Goal: Task Accomplishment & Management: Manage account settings

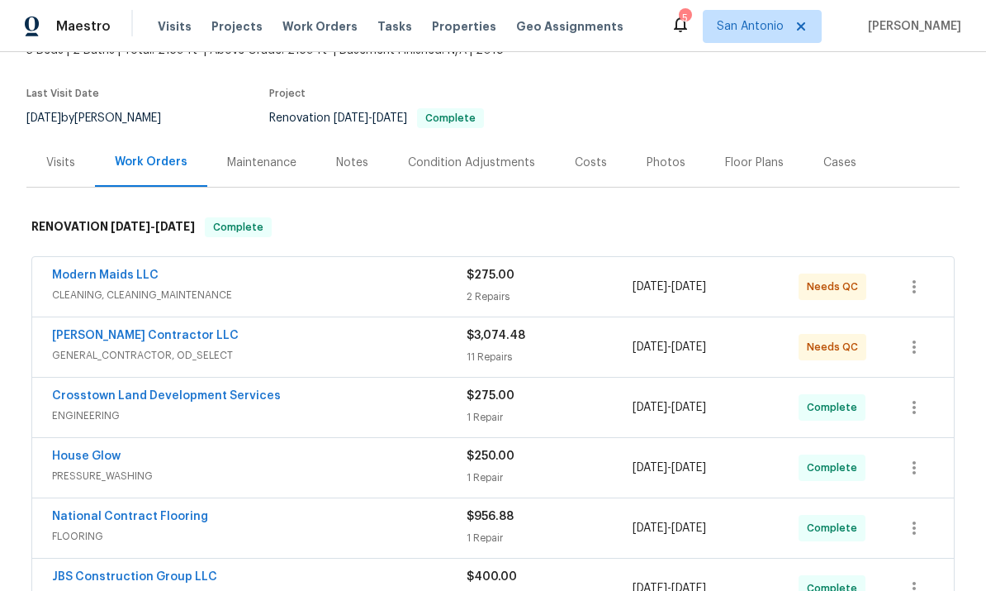
scroll to position [118, 0]
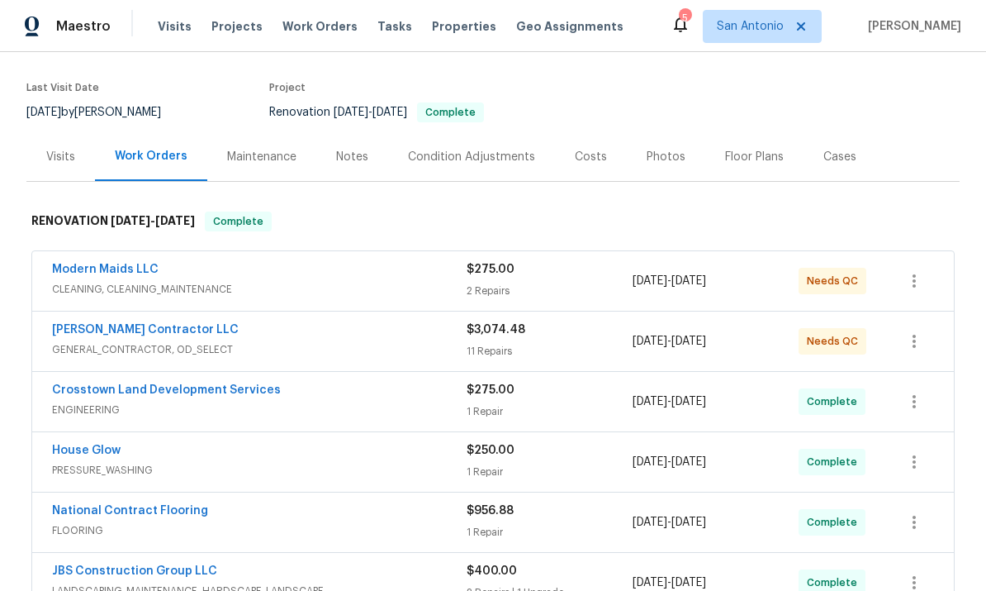
click at [159, 324] on link "[PERSON_NAME] Contractor LLC" at bounding box center [145, 330] width 187 height 12
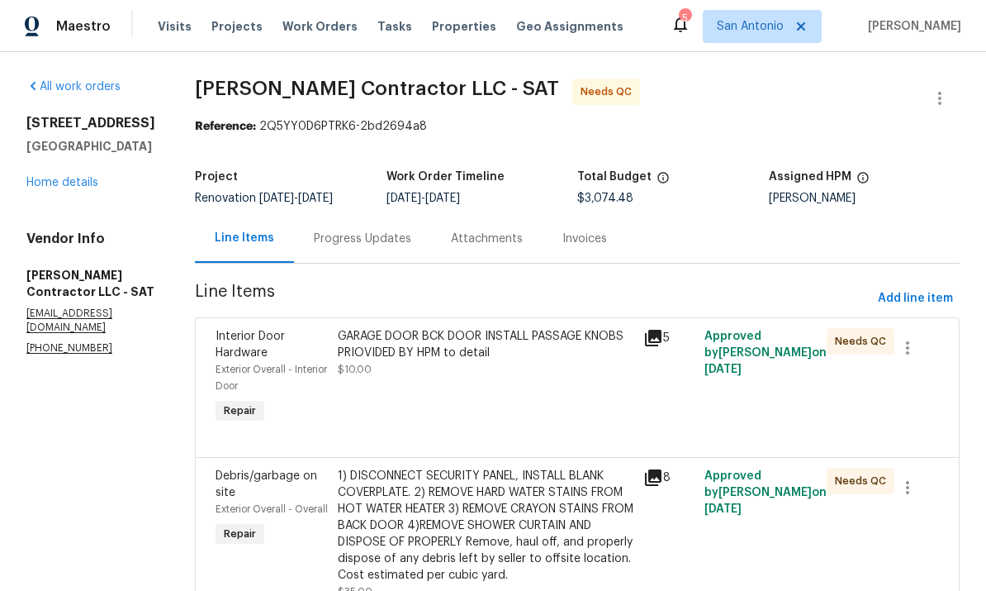
click at [576, 401] on div "GARAGE DOOR BCK DOOR INSTALL PASSAGE KNOBS PRIOVIDED BY HPM to detail $10.00" at bounding box center [486, 377] width 306 height 109
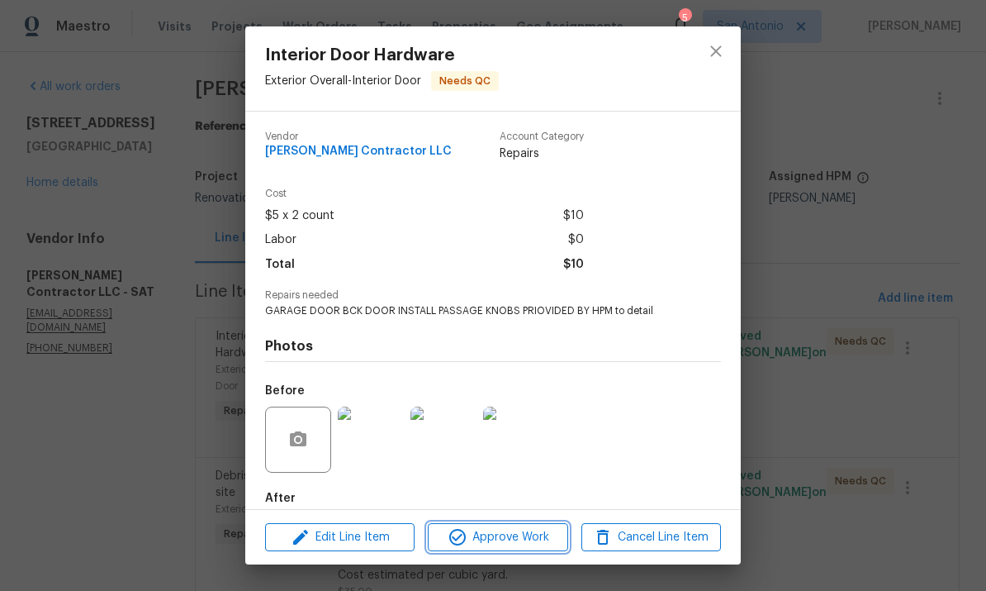
click at [527, 549] on button "Approve Work" at bounding box center [498, 537] width 140 height 29
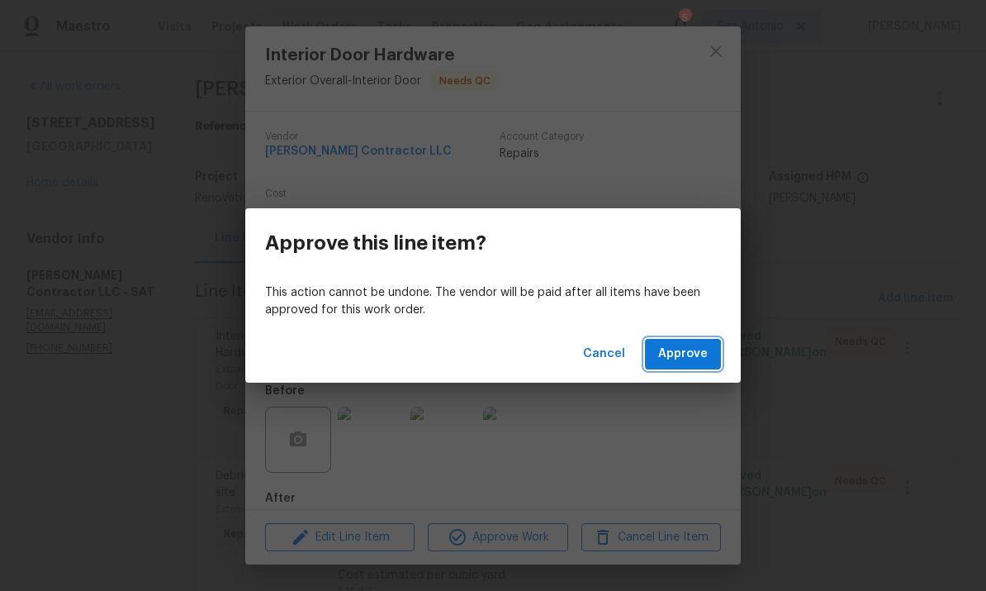
click at [700, 361] on span "Approve" at bounding box center [683, 354] width 50 height 21
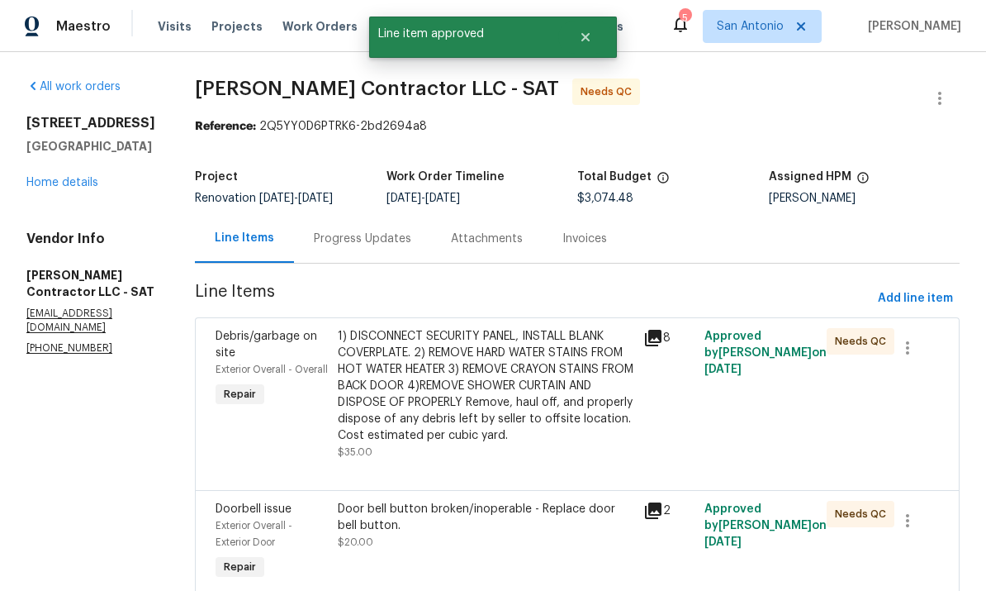
click at [566, 400] on div "1) DISCONNECT SECURITY PANEL, INSTALL BLANK COVERPLATE. 2) REMOVE HARD WATER ST…" at bounding box center [486, 386] width 296 height 116
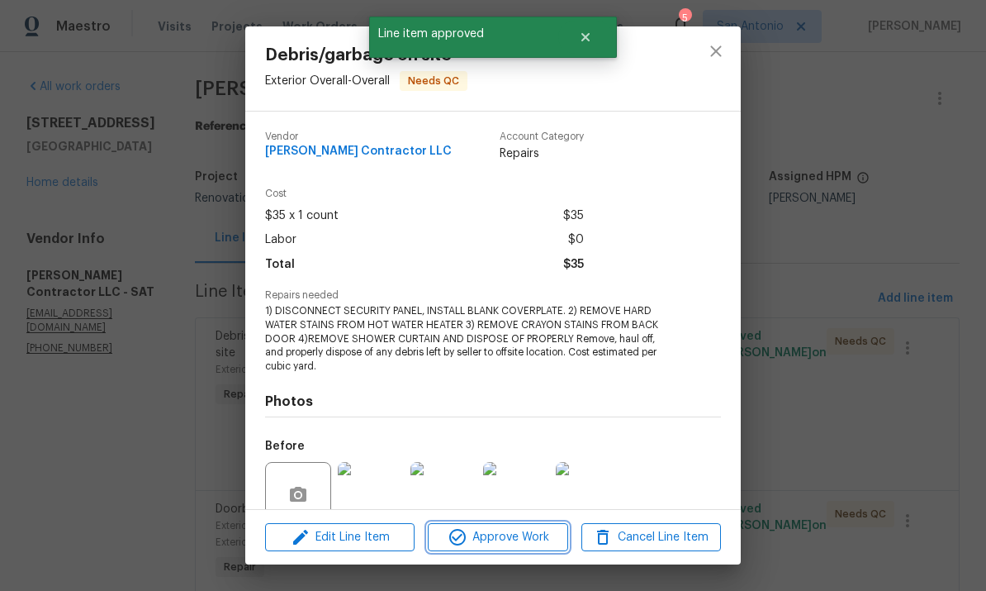
click at [525, 549] on button "Approve Work" at bounding box center [498, 537] width 140 height 29
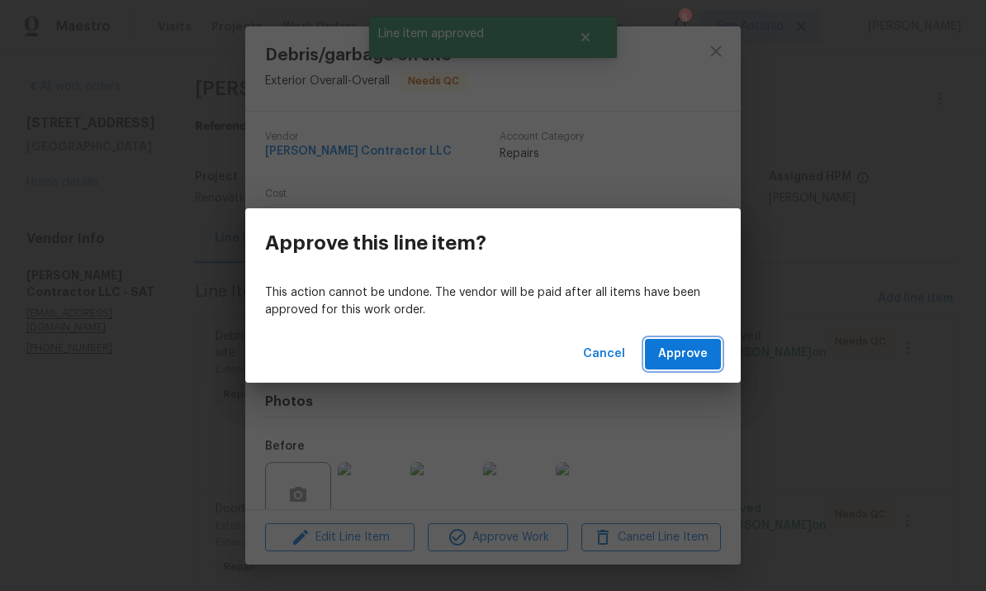
click at [689, 362] on span "Approve" at bounding box center [683, 354] width 50 height 21
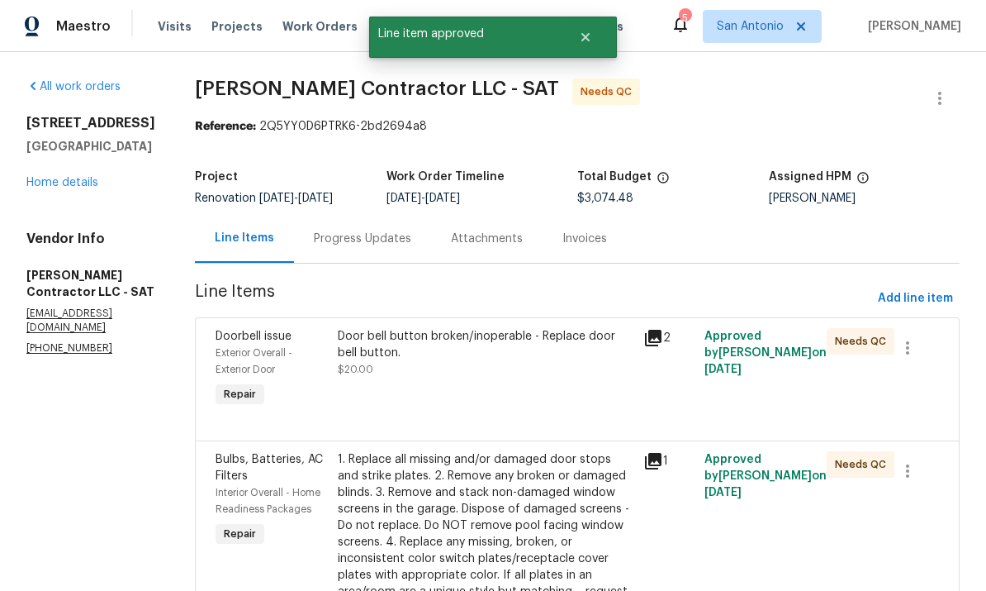
click at [557, 378] on div "Door bell button broken/inoperable - Replace door bell button. $20.00" at bounding box center [486, 369] width 306 height 93
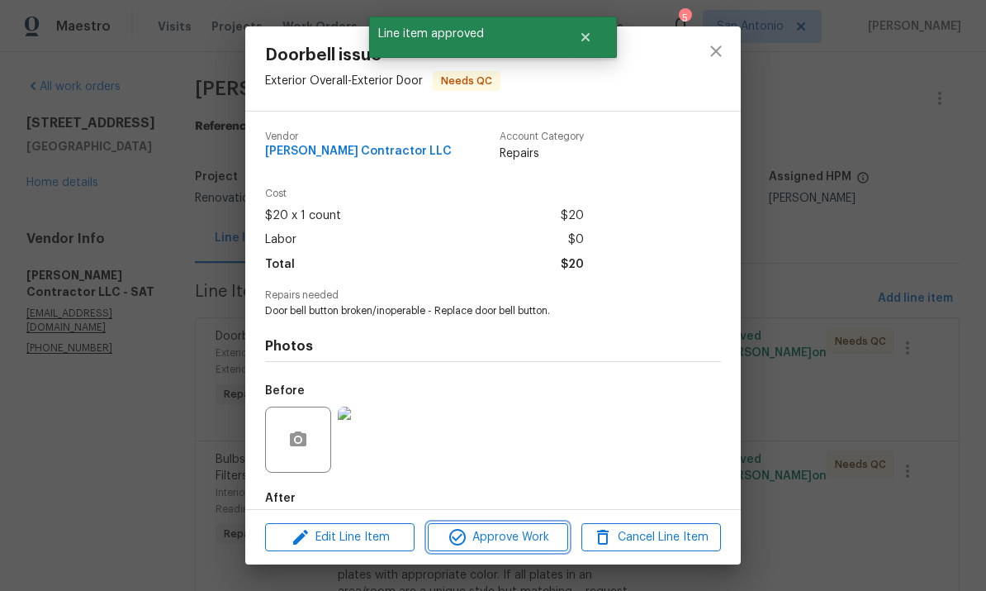
click at [535, 545] on span "Approve Work" at bounding box center [498, 537] width 130 height 21
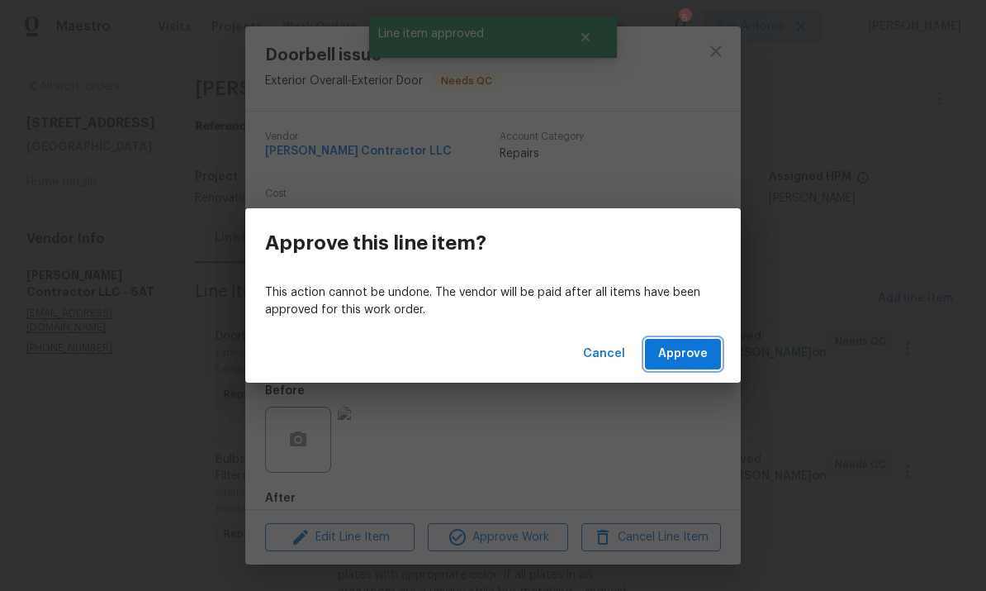
click at [713, 356] on button "Approve" at bounding box center [683, 354] width 76 height 31
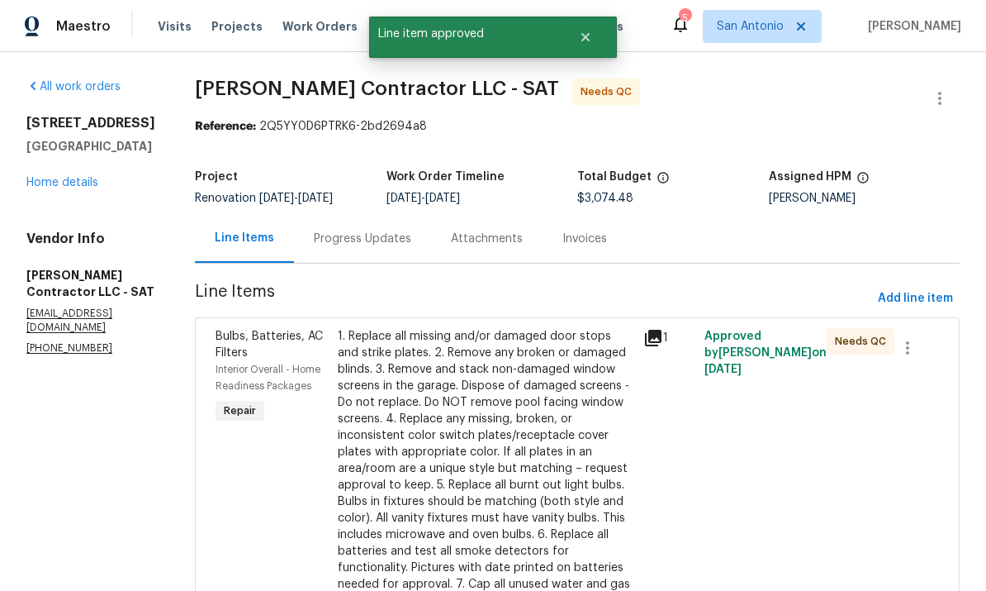
click at [562, 470] on div "1. Replace all missing and/or damaged door stops and strike plates. 2. Remove a…" at bounding box center [486, 485] width 296 height 314
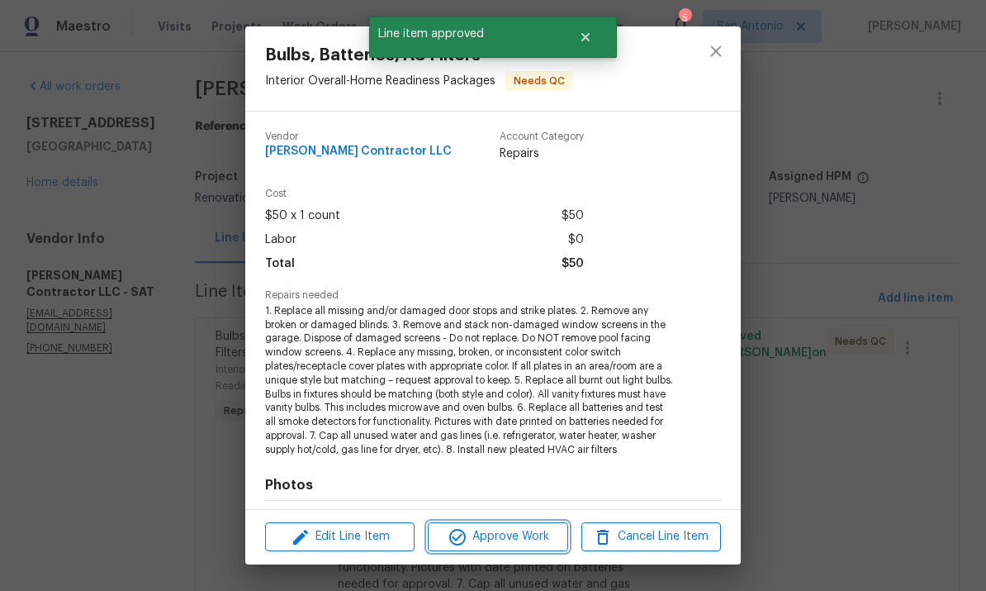
click at [533, 537] on span "Approve Work" at bounding box center [498, 536] width 130 height 21
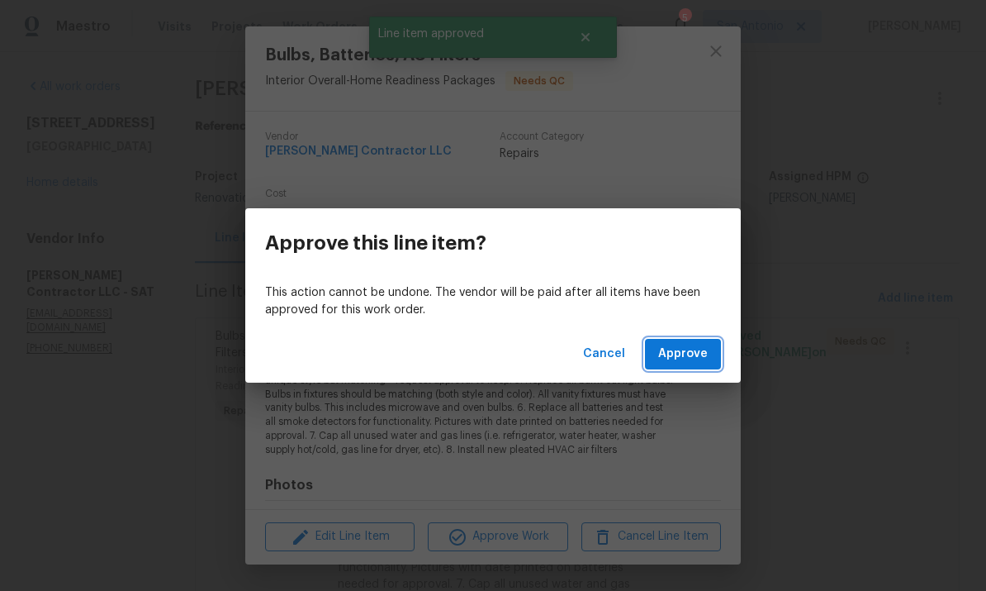
click at [688, 359] on span "Approve" at bounding box center [683, 354] width 50 height 21
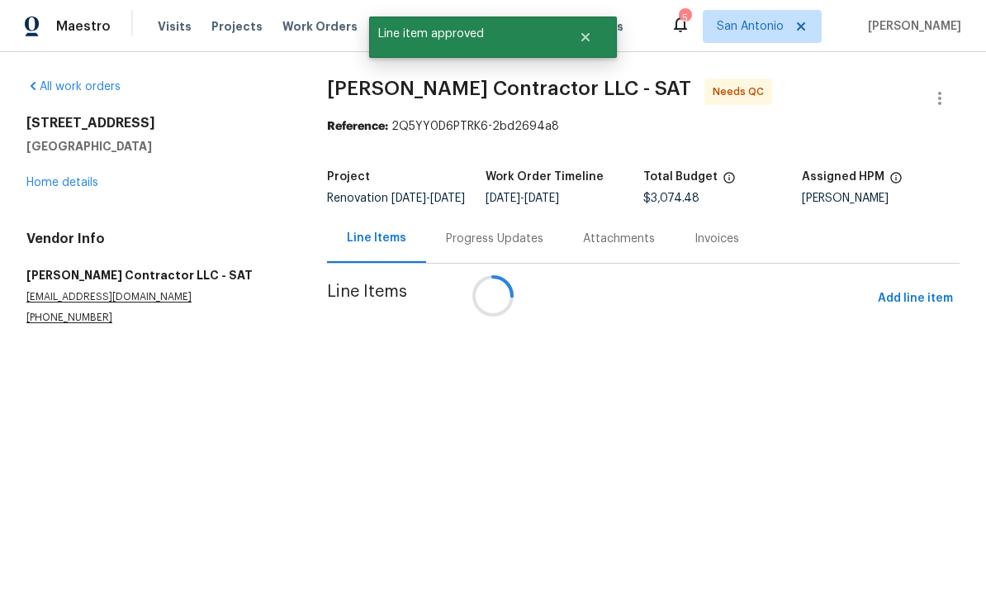
scroll to position [131, 0]
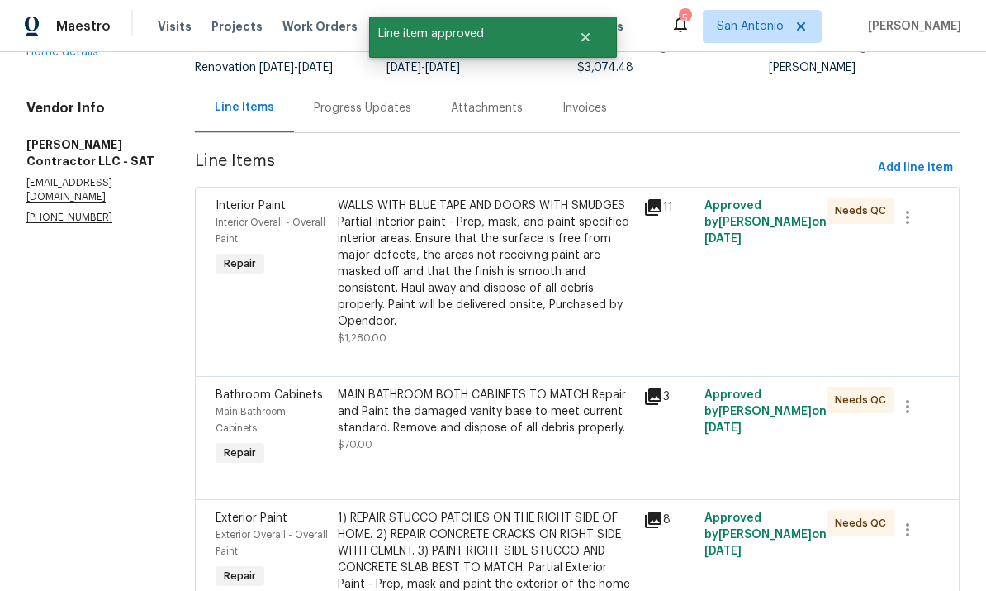
click at [567, 304] on div "WALLS WITH BLUE TAPE AND DOORS WITH SMUDGES Partial Interior paint - Prep, mask…" at bounding box center [486, 263] width 296 height 132
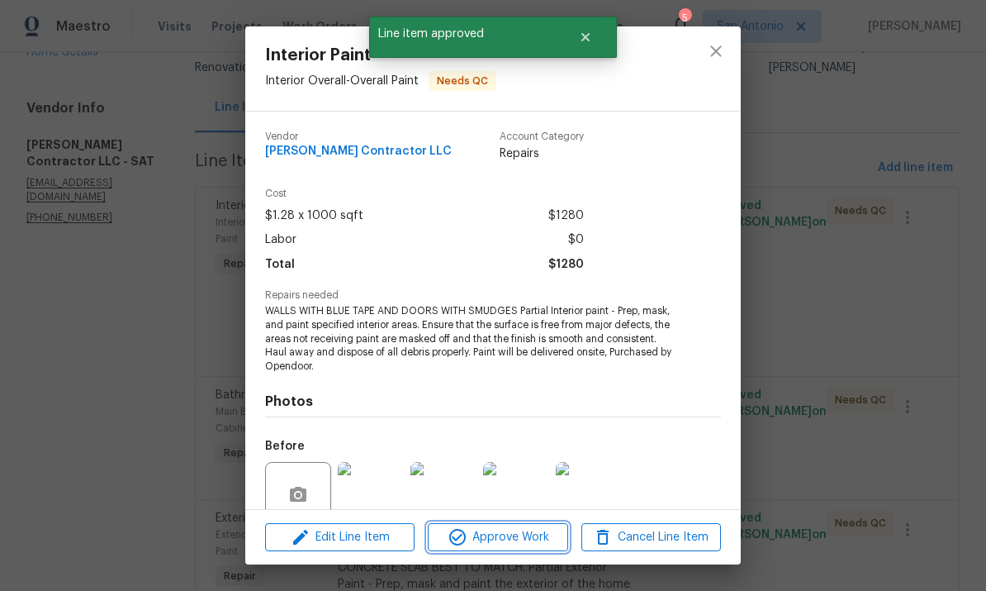
click at [521, 551] on button "Approve Work" at bounding box center [498, 537] width 140 height 29
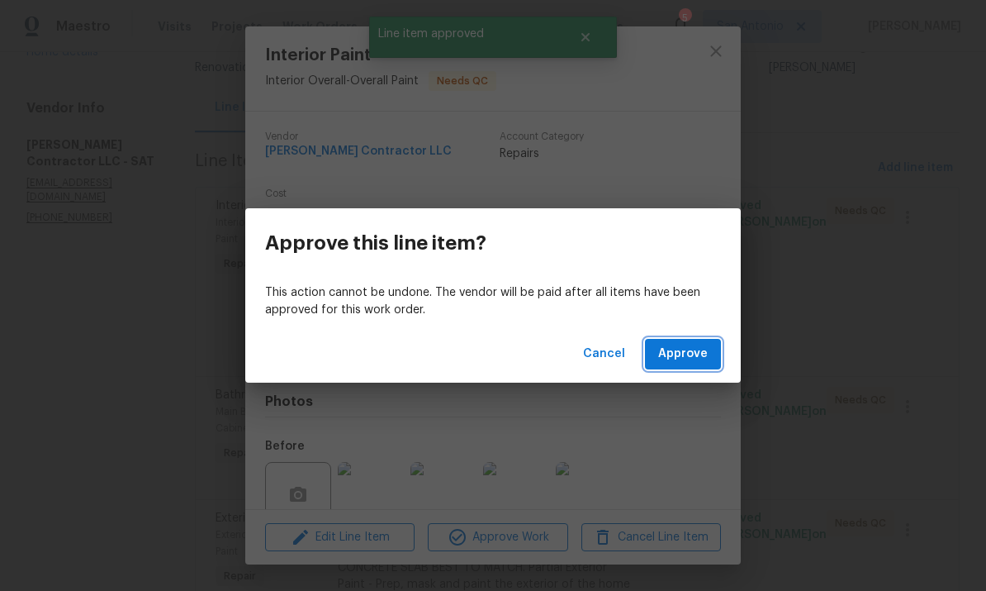
click at [698, 363] on span "Approve" at bounding box center [683, 354] width 50 height 21
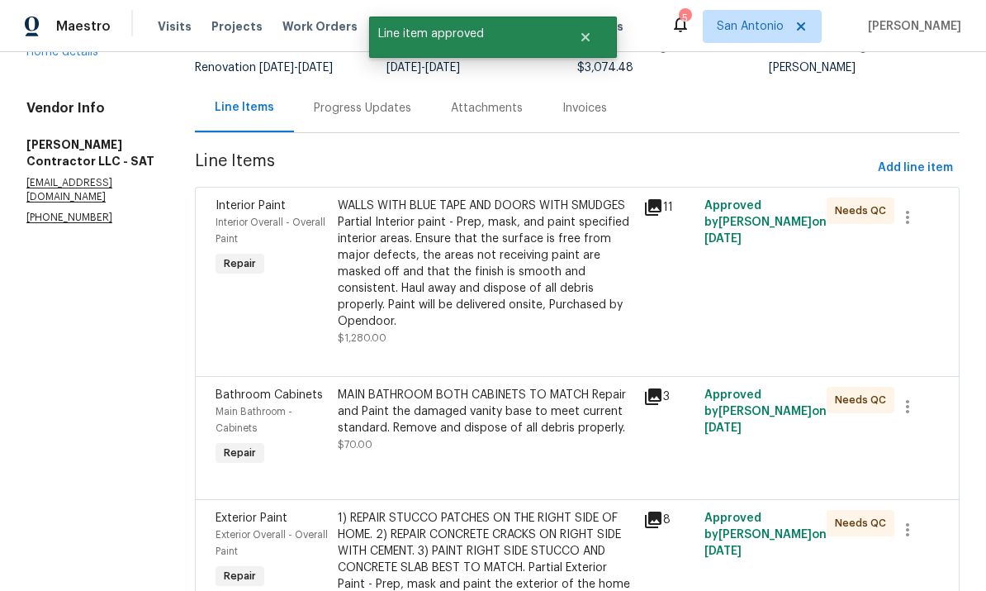
scroll to position [0, 0]
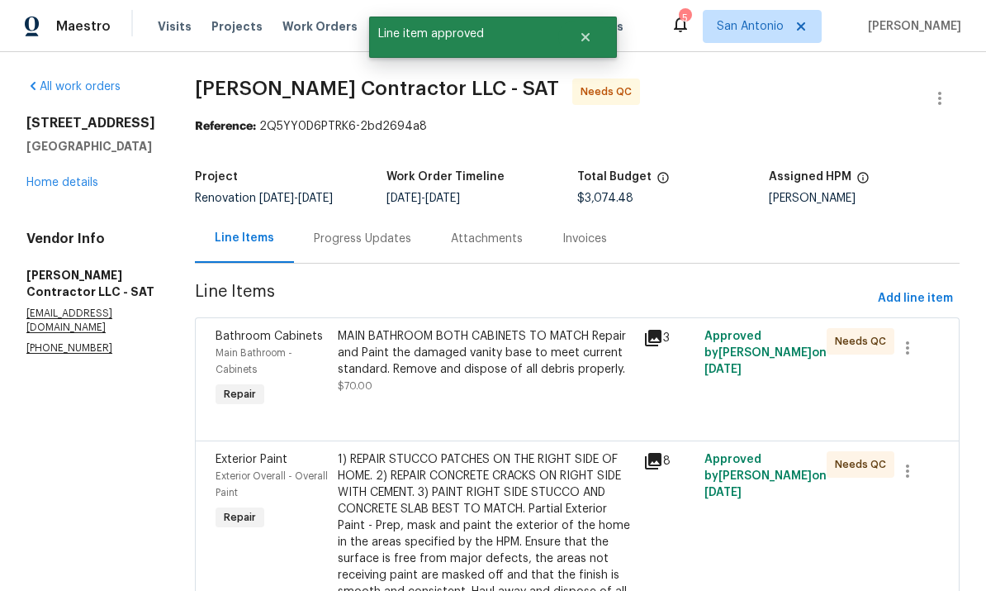
click at [565, 394] on div "MAIN BATHROOM BOTH CABINETS TO MATCH Repair and Paint the damaged vanity base t…" at bounding box center [486, 361] width 296 height 66
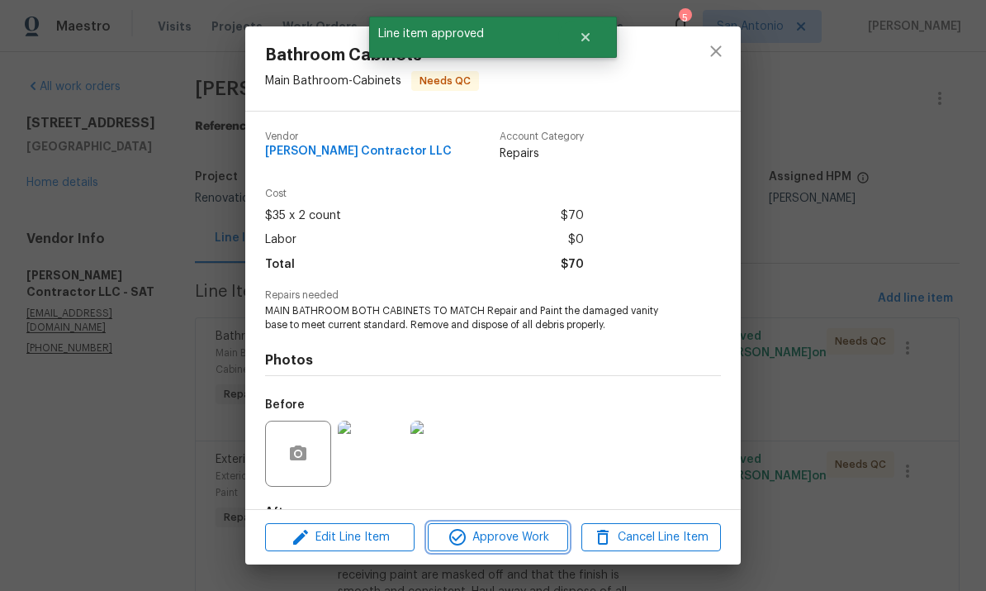
click at [526, 550] on button "Approve Work" at bounding box center [498, 537] width 140 height 29
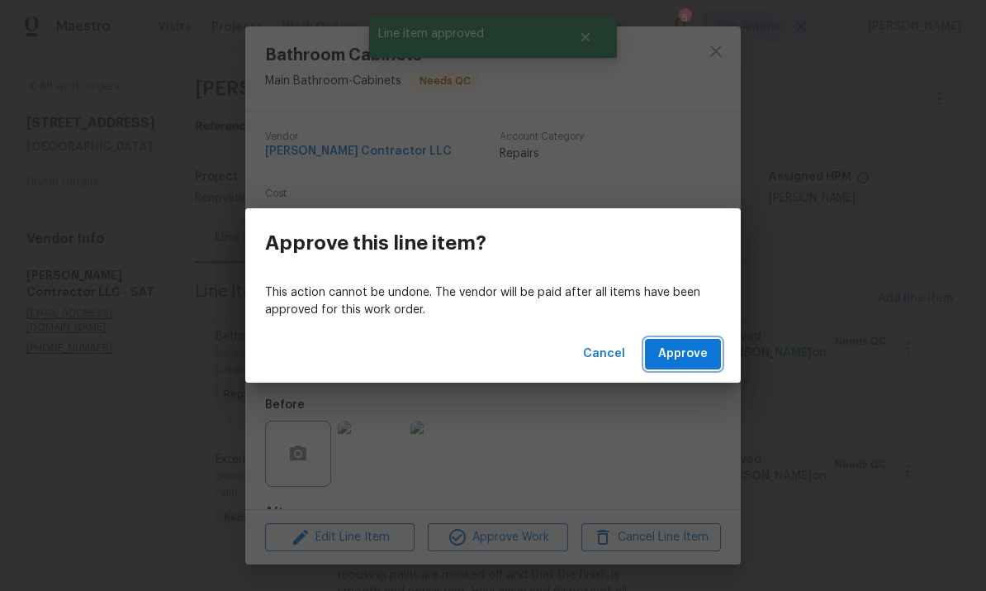
click at [689, 364] on span "Approve" at bounding box center [683, 354] width 50 height 21
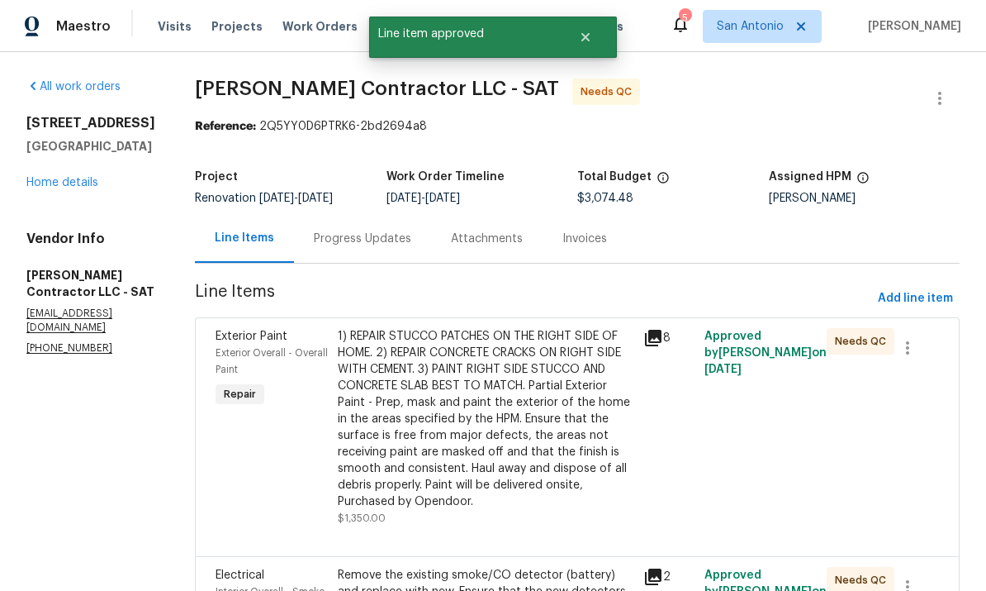
click at [571, 463] on div "1) REPAIR STUCCO PATCHES ON THE RIGHT SIDE OF HOME. 2) REPAIR CONCRETE CRACKS O…" at bounding box center [486, 419] width 296 height 182
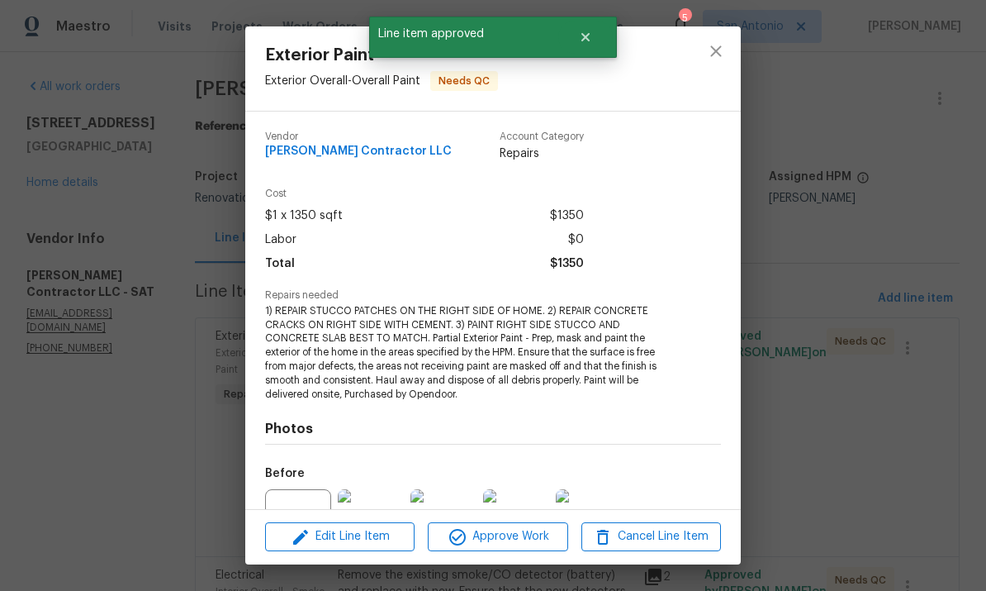
click at [530, 550] on button "Approve Work" at bounding box center [498, 536] width 140 height 29
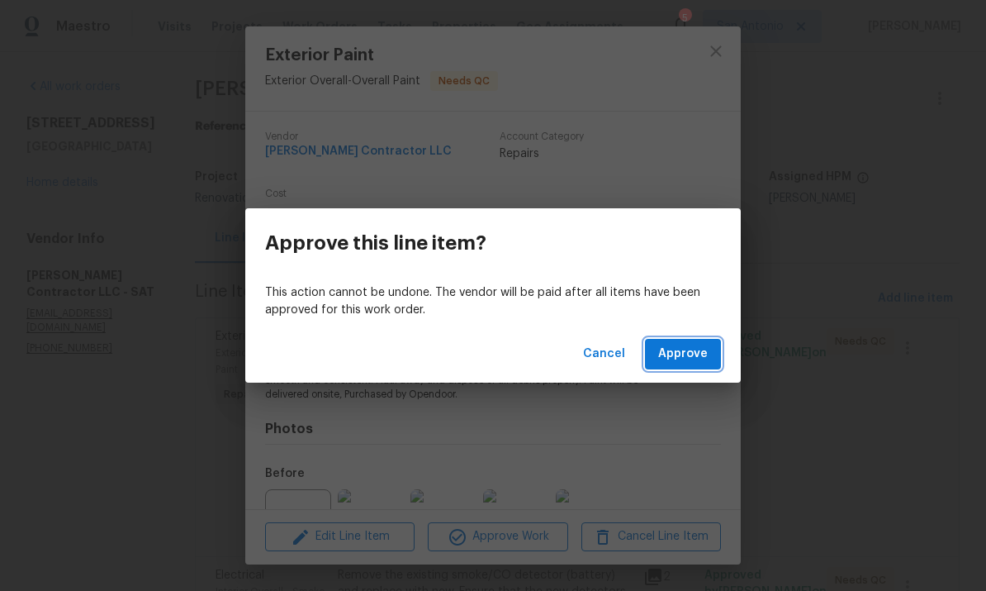
click at [688, 360] on span "Approve" at bounding box center [683, 354] width 50 height 21
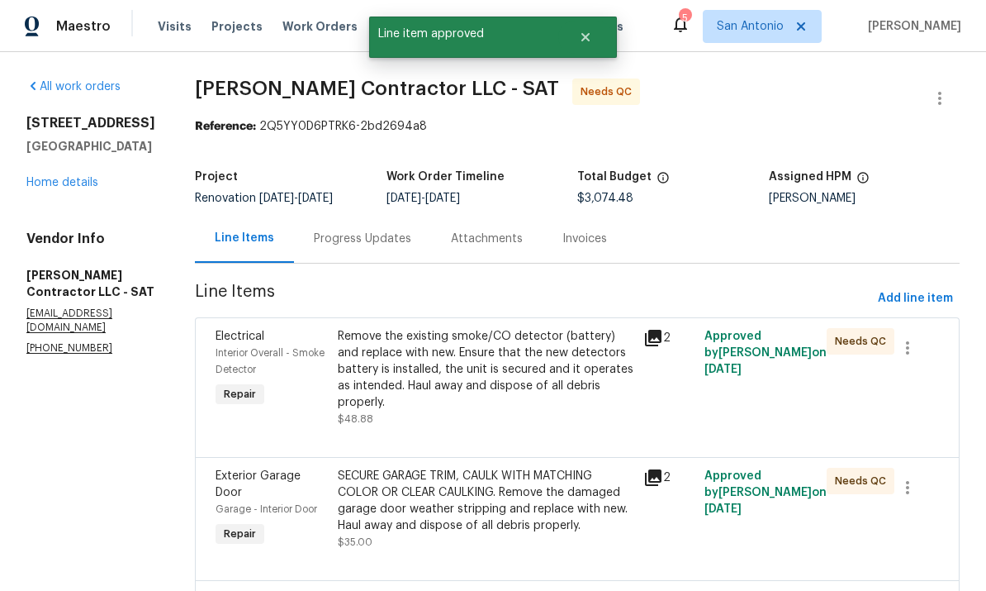
click at [549, 407] on div "Remove the existing smoke/CO detector (battery) and replace with new. Ensure th…" at bounding box center [486, 369] width 296 height 83
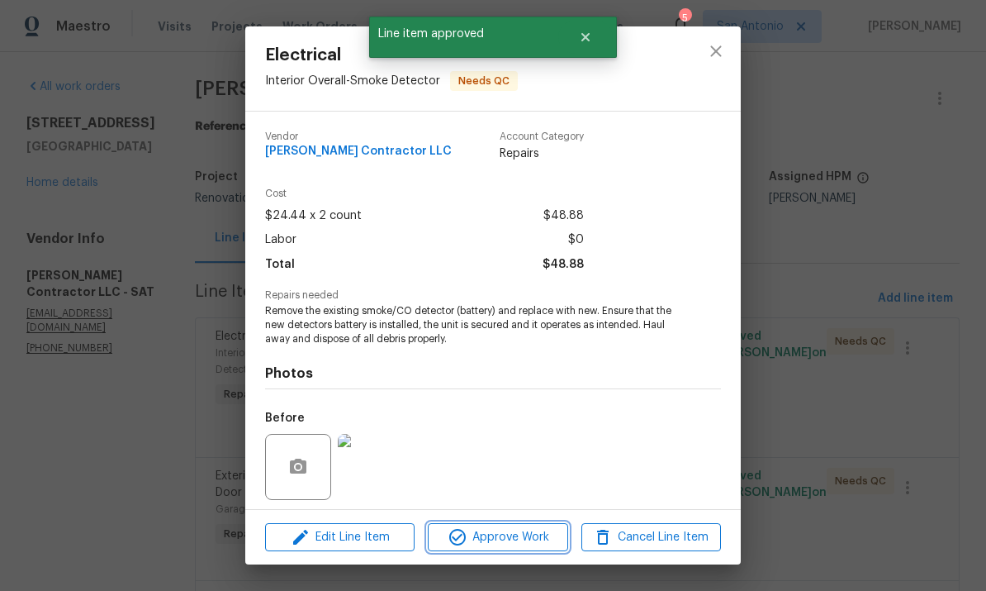
click at [544, 541] on span "Approve Work" at bounding box center [498, 537] width 130 height 21
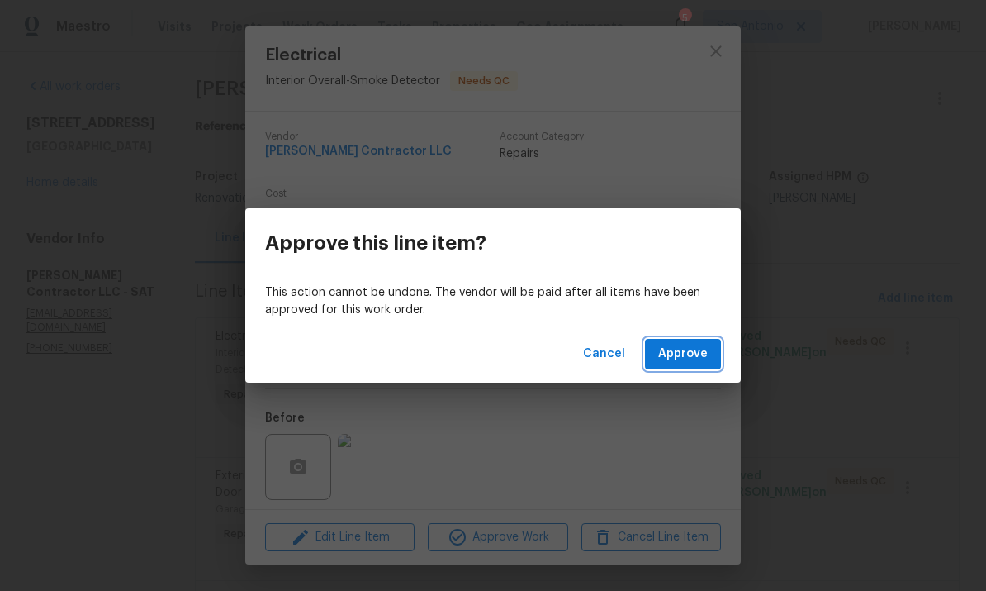
click at [700, 364] on span "Approve" at bounding box center [683, 354] width 50 height 21
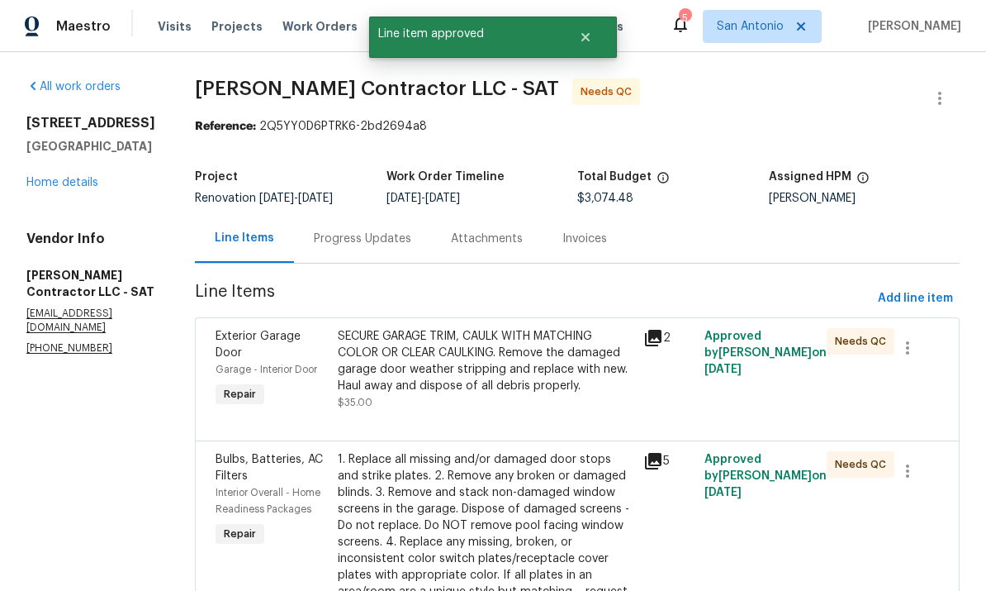
click at [545, 411] on div "SECURE GARAGE TRIM, CAULK WITH MATCHING COLOR OR CLEAR CAULKING. Remove the dam…" at bounding box center [486, 369] width 296 height 83
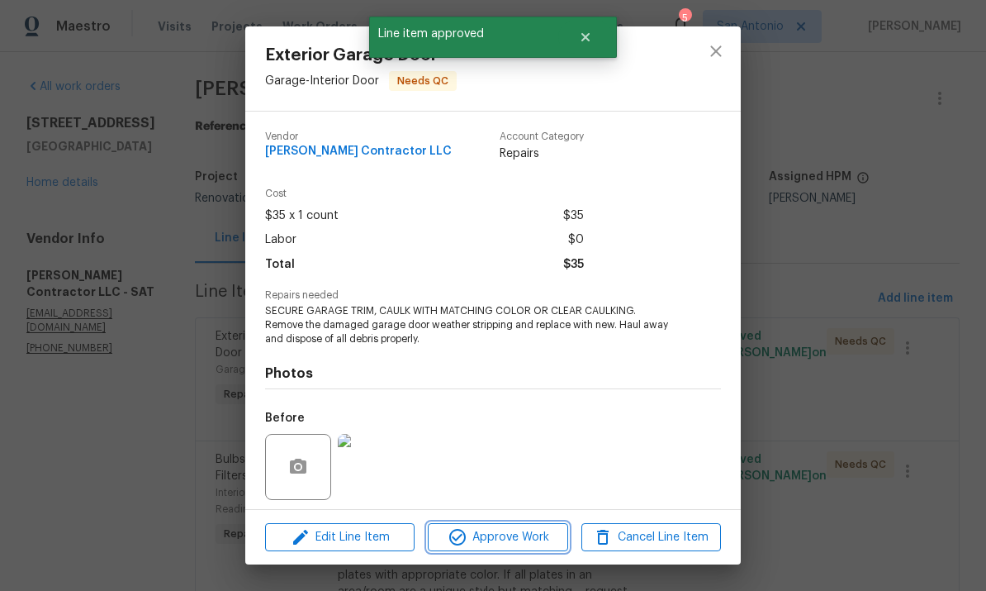
click at [538, 535] on span "Approve Work" at bounding box center [498, 537] width 130 height 21
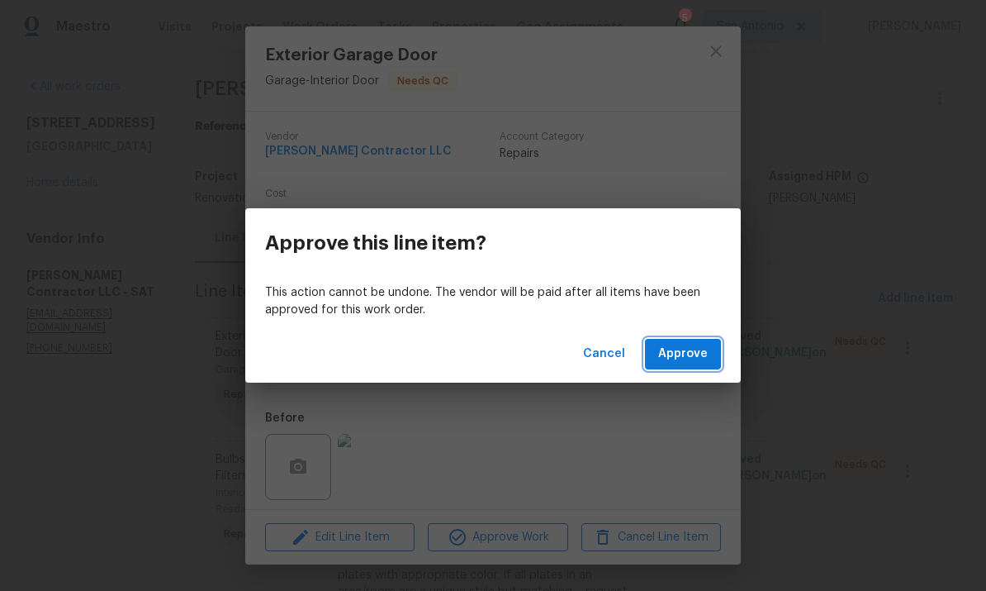
click at [696, 359] on span "Approve" at bounding box center [683, 354] width 50 height 21
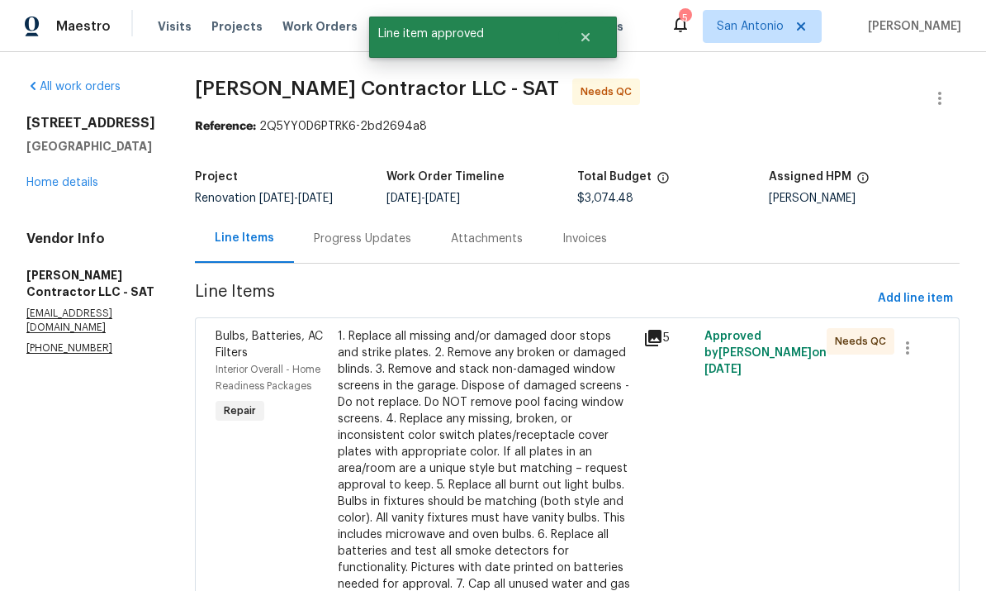
click at [550, 462] on div "1. Replace all missing and/or damaged door stops and strike plates. 2. Remove a…" at bounding box center [486, 485] width 296 height 314
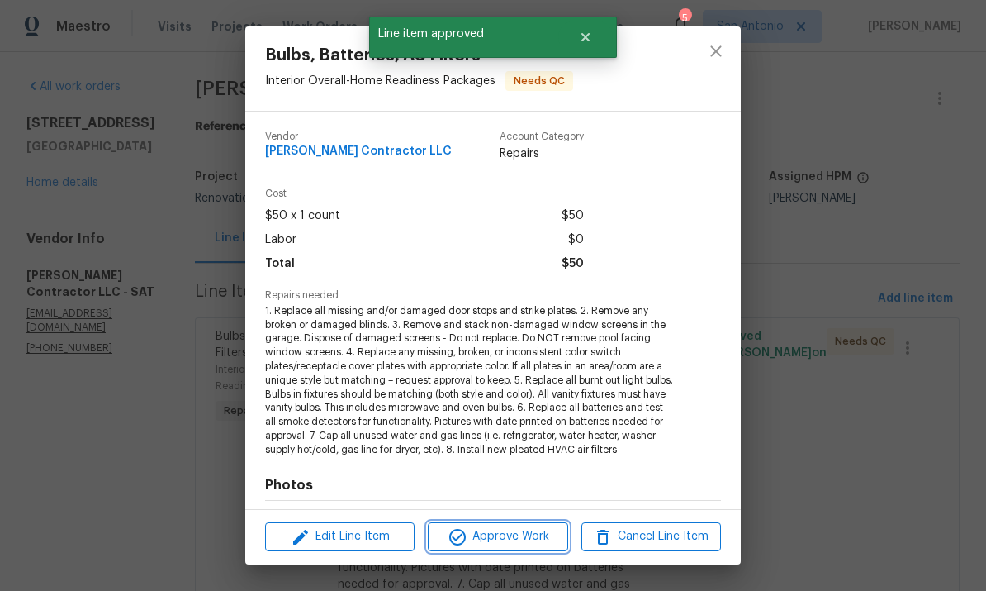
click at [535, 546] on span "Approve Work" at bounding box center [498, 536] width 130 height 21
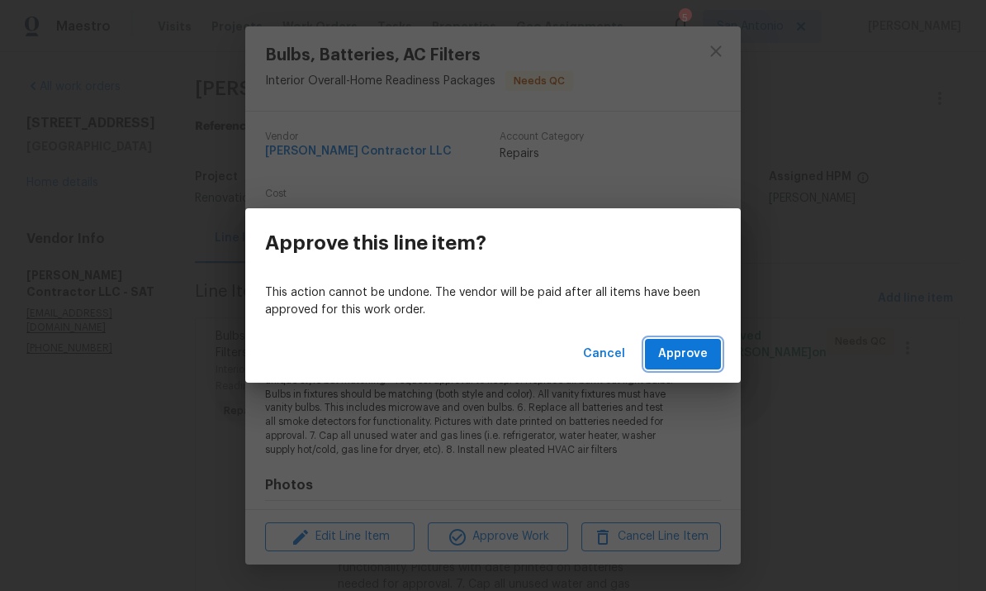
click at [687, 359] on span "Approve" at bounding box center [683, 354] width 50 height 21
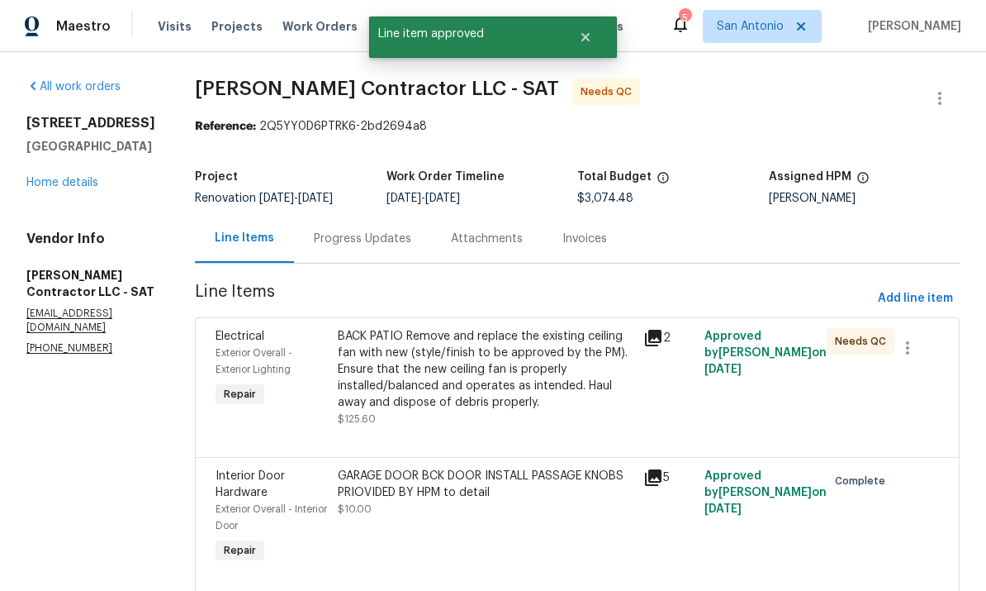
click at [535, 399] on div "BACK PATIO Remove and replace the existing ceiling fan with new (style/finish t…" at bounding box center [486, 369] width 296 height 83
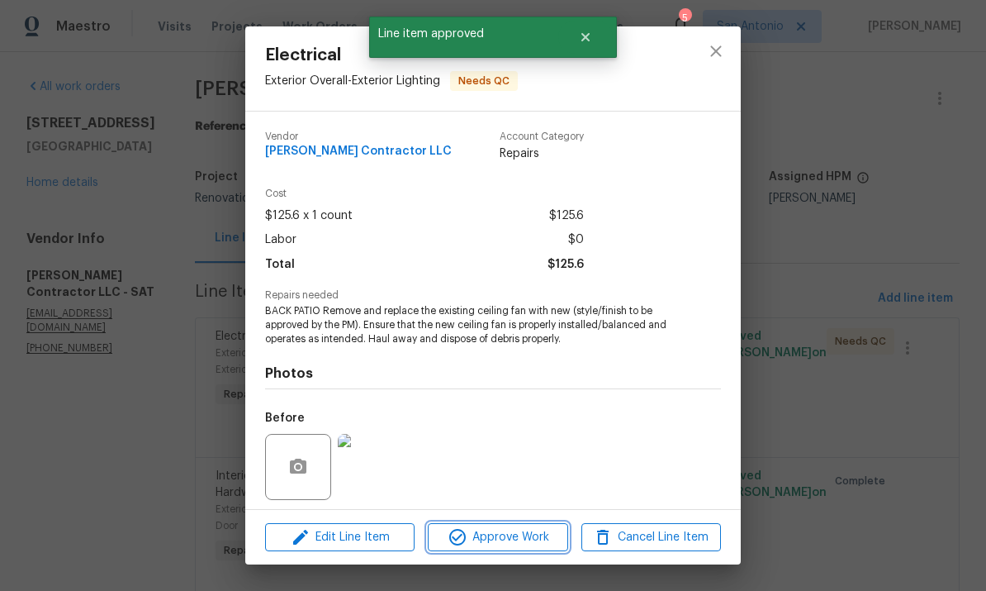
click at [541, 537] on span "Approve Work" at bounding box center [498, 537] width 130 height 21
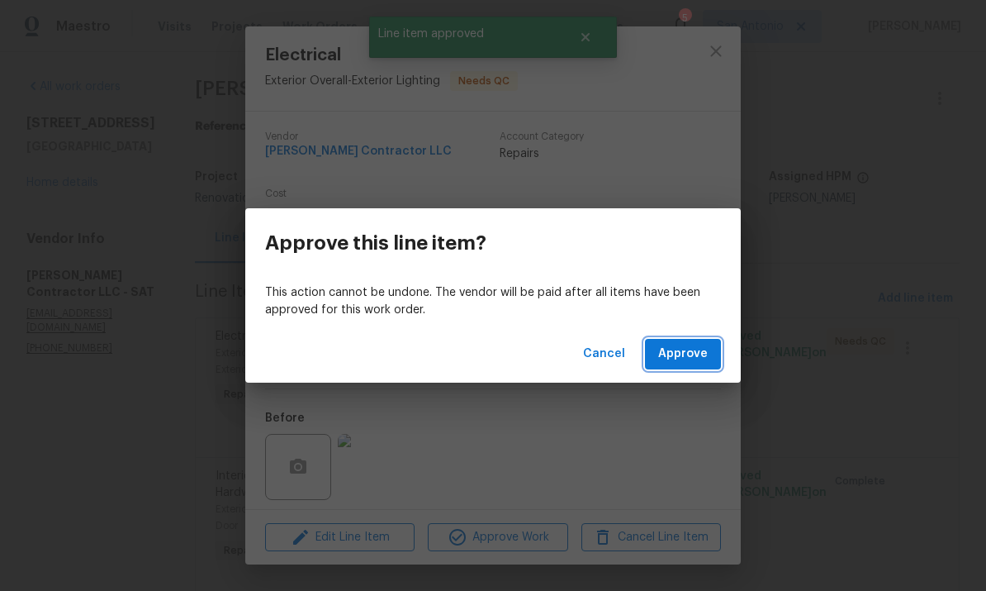
click at [688, 359] on span "Approve" at bounding box center [683, 354] width 50 height 21
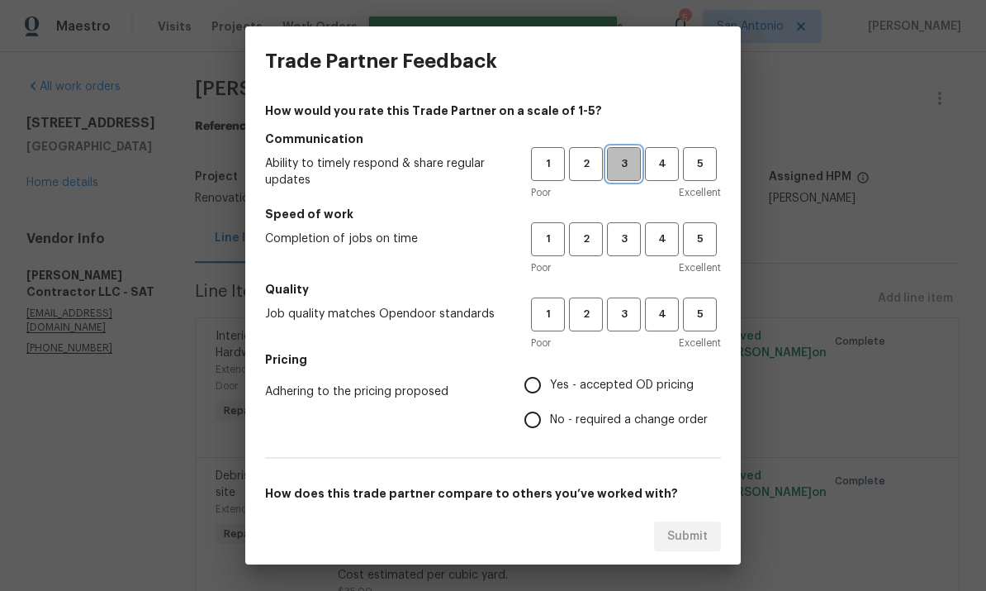
click at [626, 164] on span "3" at bounding box center [624, 163] width 31 height 19
click at [625, 227] on button "3" at bounding box center [624, 239] width 34 height 34
click at [625, 304] on button "3" at bounding box center [624, 314] width 34 height 34
click at [622, 391] on span "Yes - accepted OD pricing" at bounding box center [622, 385] width 144 height 17
click at [550, 391] on input "Yes - accepted OD pricing" at bounding box center [533, 385] width 35 height 35
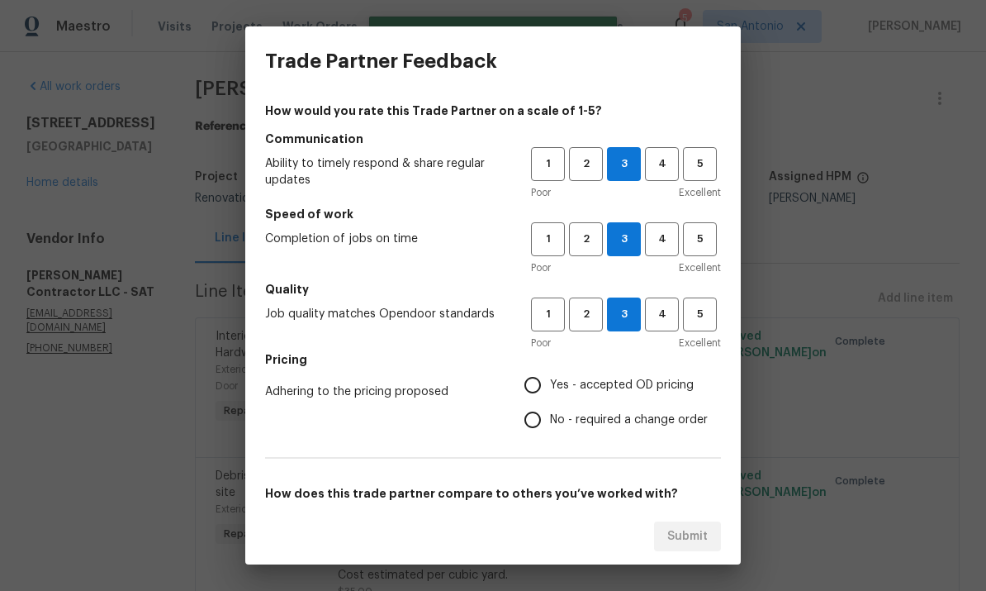
radio input "true"
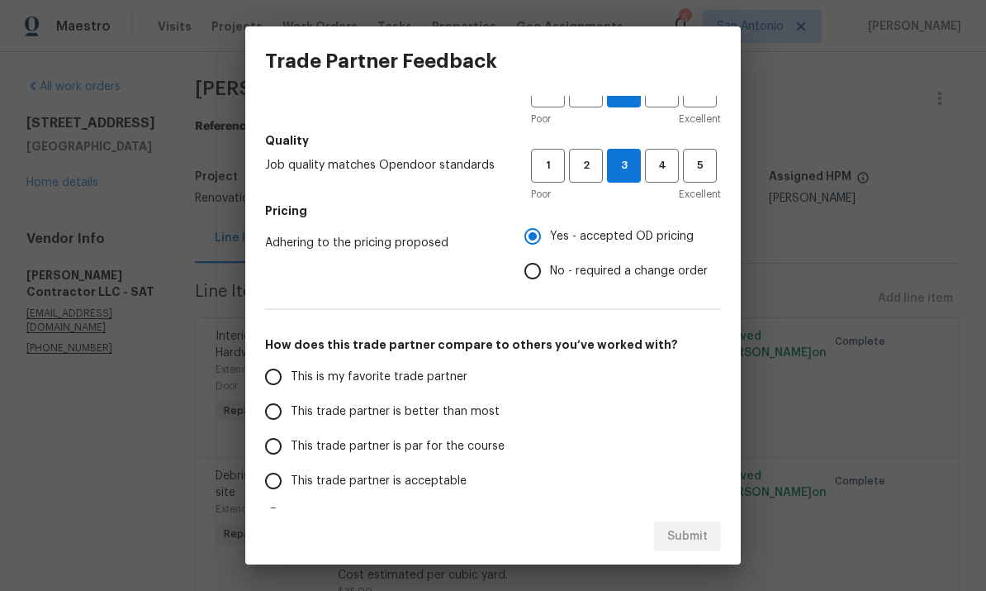
scroll to position [173, 0]
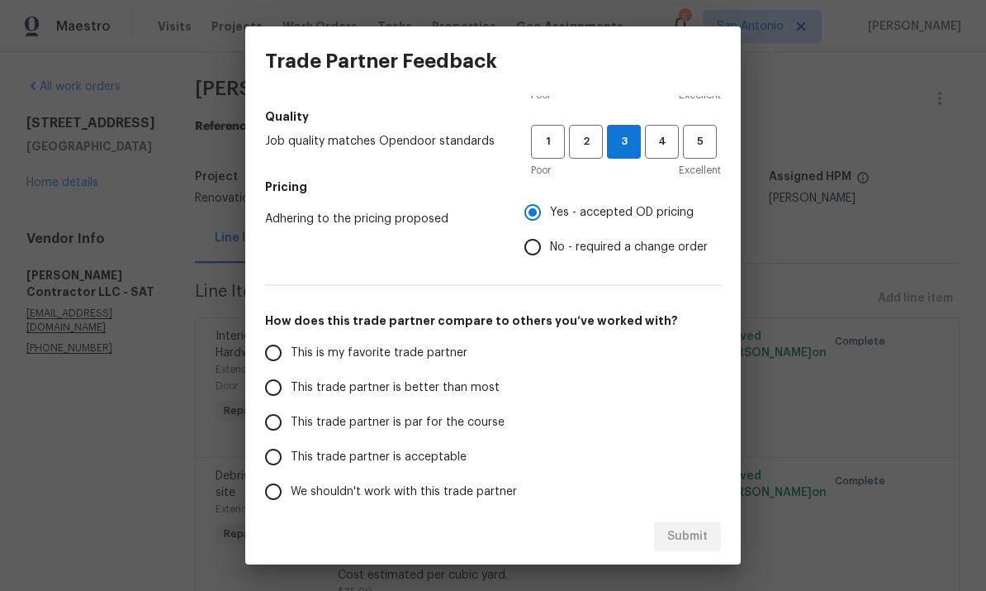
click at [488, 428] on span "This trade partner is par for the course" at bounding box center [398, 422] width 214 height 17
click at [291, 428] on input "This trade partner is par for the course" at bounding box center [273, 422] width 35 height 35
click at [694, 535] on span "Submit" at bounding box center [688, 536] width 40 height 21
radio input "true"
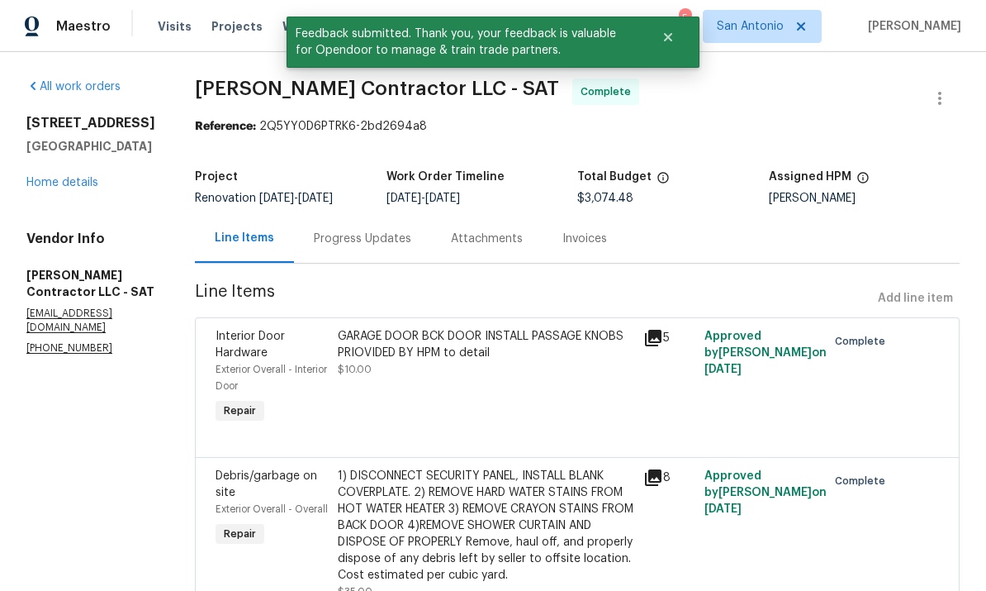
click at [68, 166] on div "[STREET_ADDRESS] Home details" at bounding box center [90, 153] width 129 height 76
click at [74, 178] on link "Home details" at bounding box center [62, 183] width 72 height 12
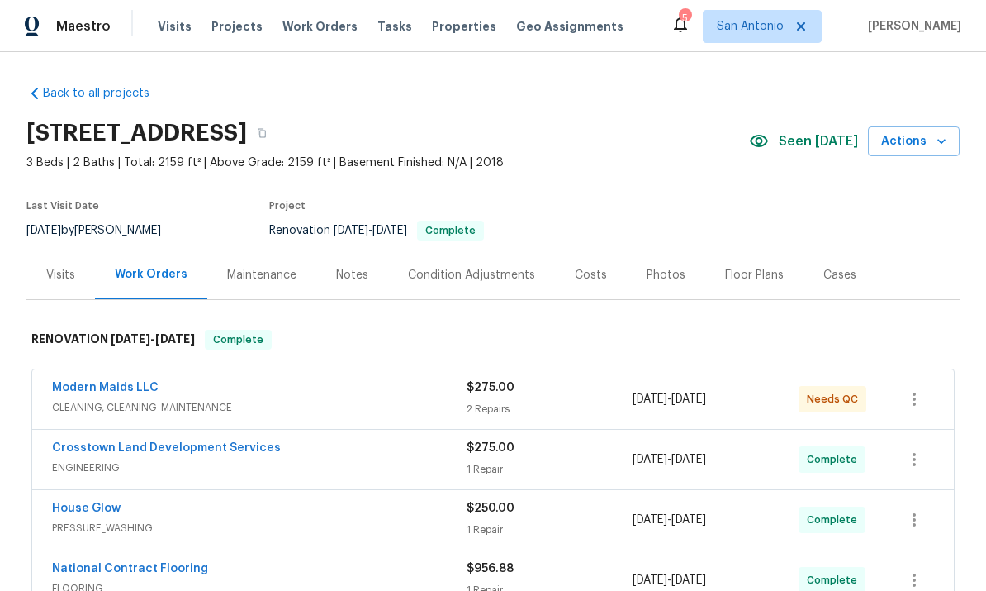
click at [108, 392] on link "Modern Maids LLC" at bounding box center [105, 388] width 107 height 12
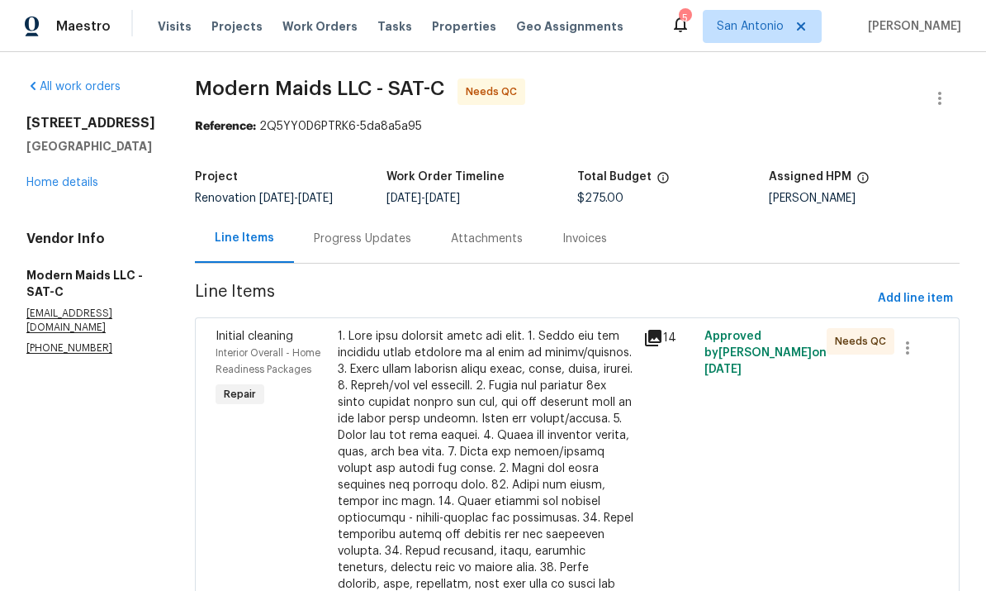
click at [524, 484] on div at bounding box center [486, 551] width 296 height 446
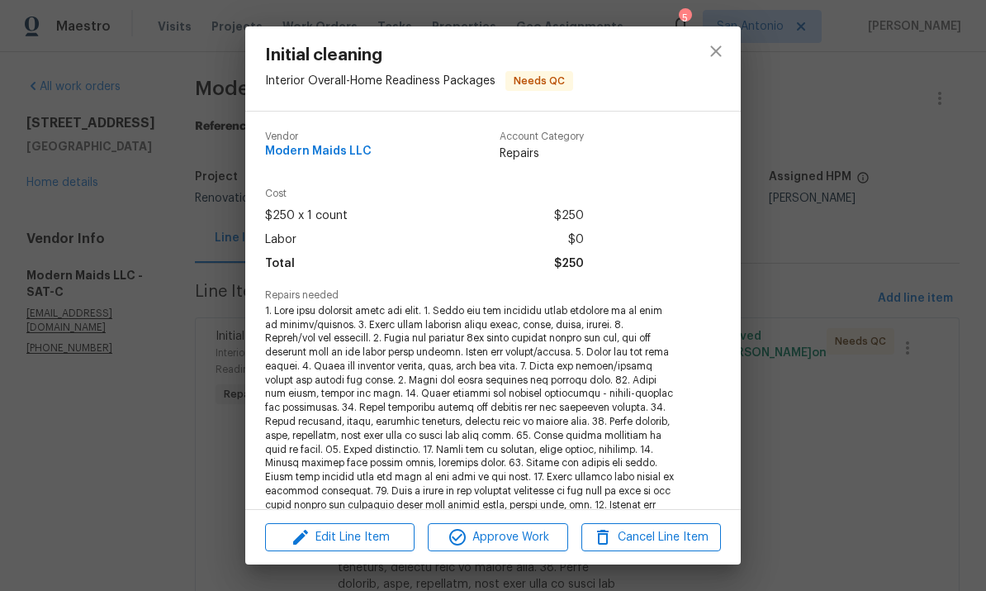
click at [535, 559] on div "Edit Line Item Approve Work Cancel Line Item" at bounding box center [493, 537] width 496 height 55
click at [525, 528] on span "Approve Work" at bounding box center [498, 537] width 130 height 21
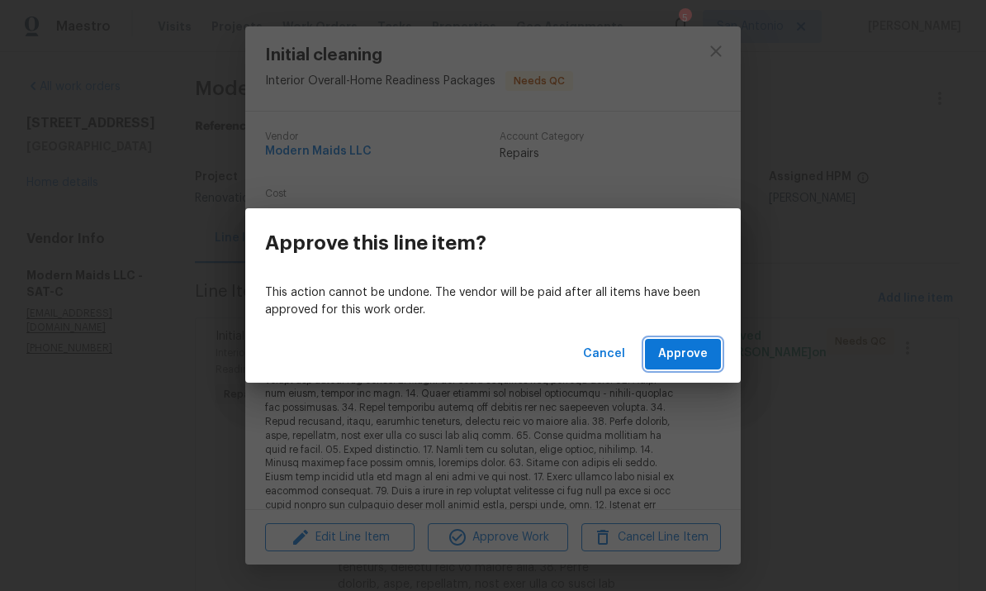
click at [696, 342] on button "Approve" at bounding box center [683, 354] width 76 height 31
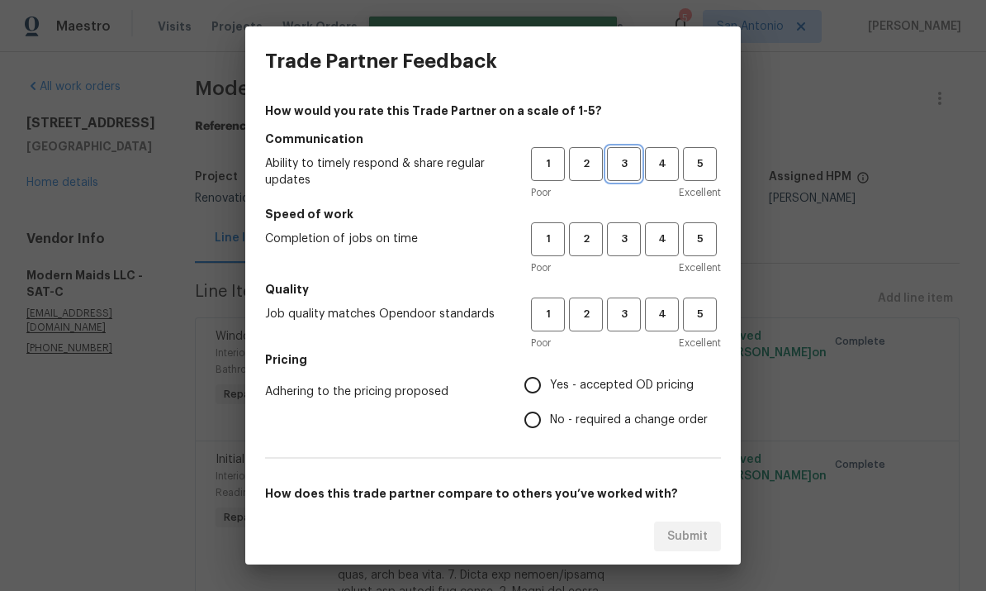
click at [639, 152] on button "3" at bounding box center [624, 164] width 34 height 34
click at [640, 231] on button "3" at bounding box center [624, 239] width 34 height 34
click at [632, 303] on button "3" at bounding box center [624, 314] width 34 height 34
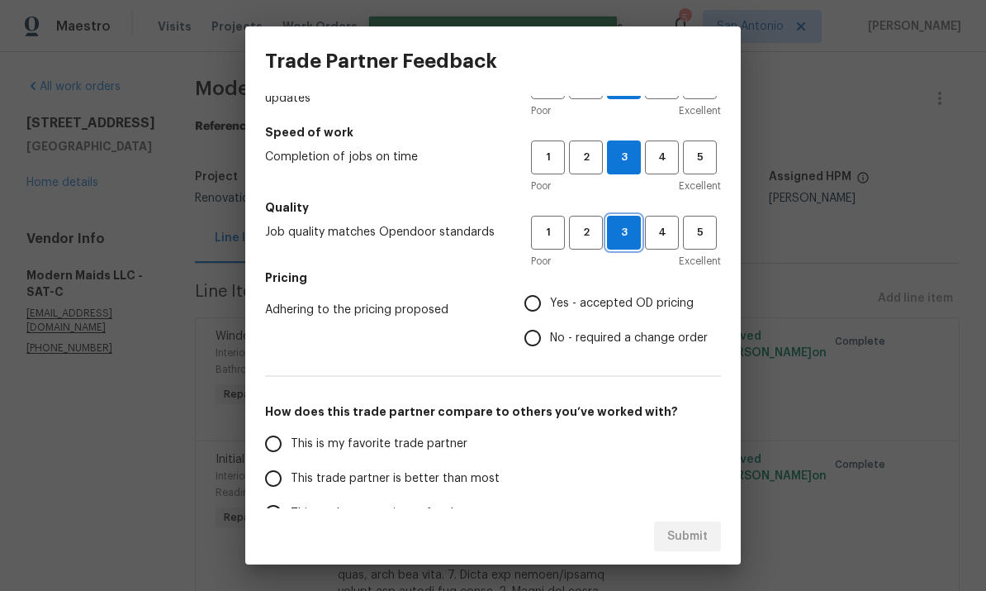
scroll to position [83, 0]
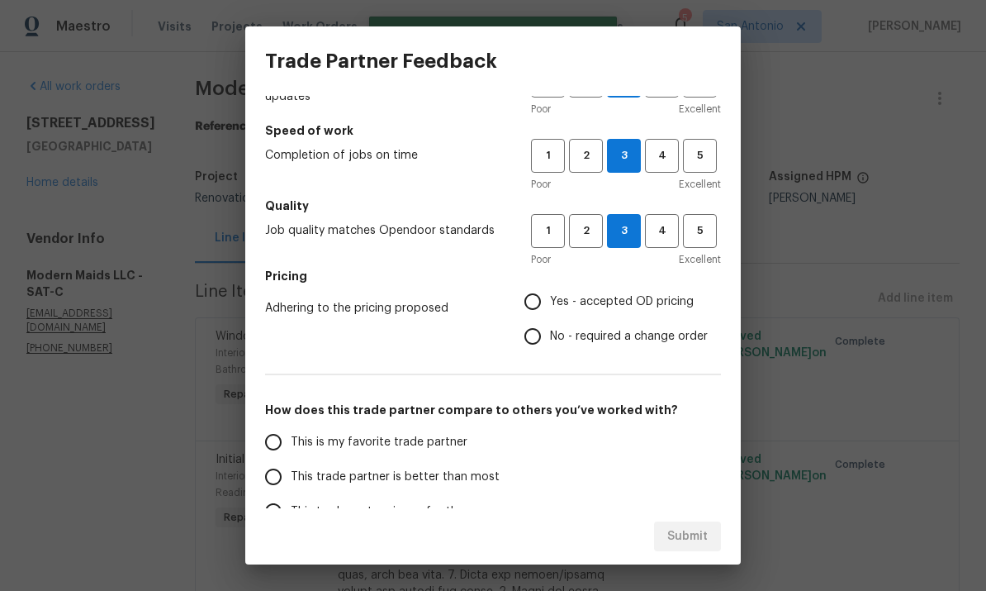
click at [599, 313] on label "Yes - accepted OD pricing" at bounding box center [612, 301] width 192 height 35
click at [550, 313] on input "Yes - accepted OD pricing" at bounding box center [533, 301] width 35 height 35
radio input "true"
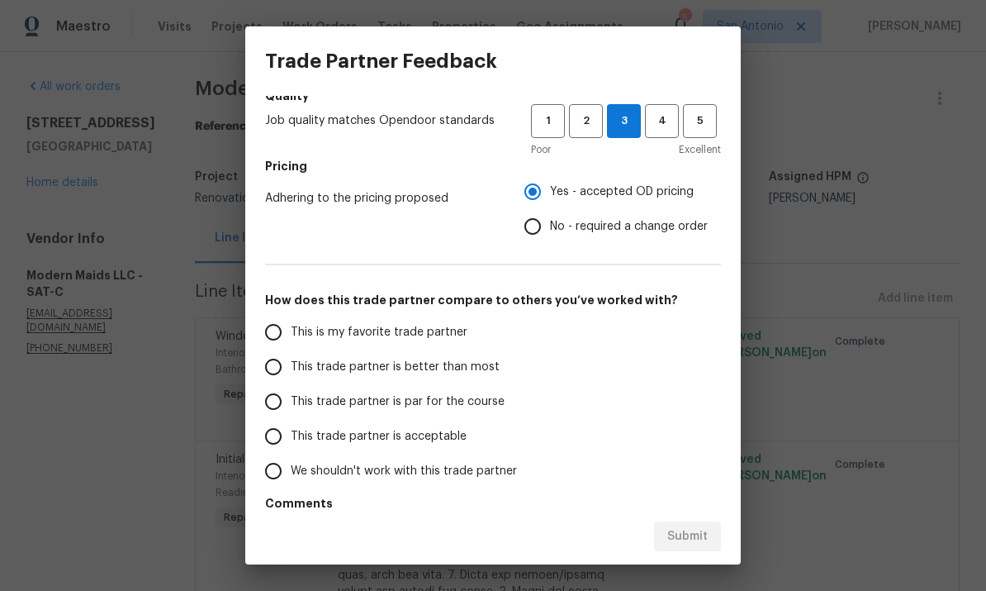
scroll to position [192, 0]
click at [511, 411] on label "This trade partner is par for the course" at bounding box center [386, 402] width 261 height 35
click at [291, 411] on input "This trade partner is par for the course" at bounding box center [273, 402] width 35 height 35
click at [452, 411] on label "This trade partner is par for the course" at bounding box center [386, 402] width 261 height 35
click at [291, 411] on input "This trade partner is par for the course" at bounding box center [273, 402] width 35 height 35
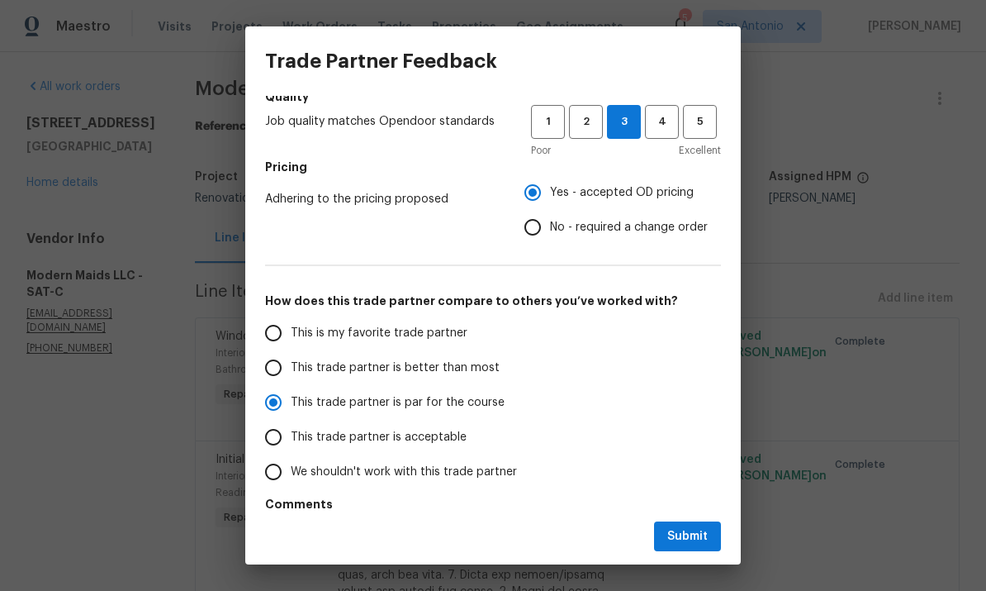
radio input "true"
click at [701, 538] on span "Submit" at bounding box center [688, 536] width 40 height 21
radio input "false"
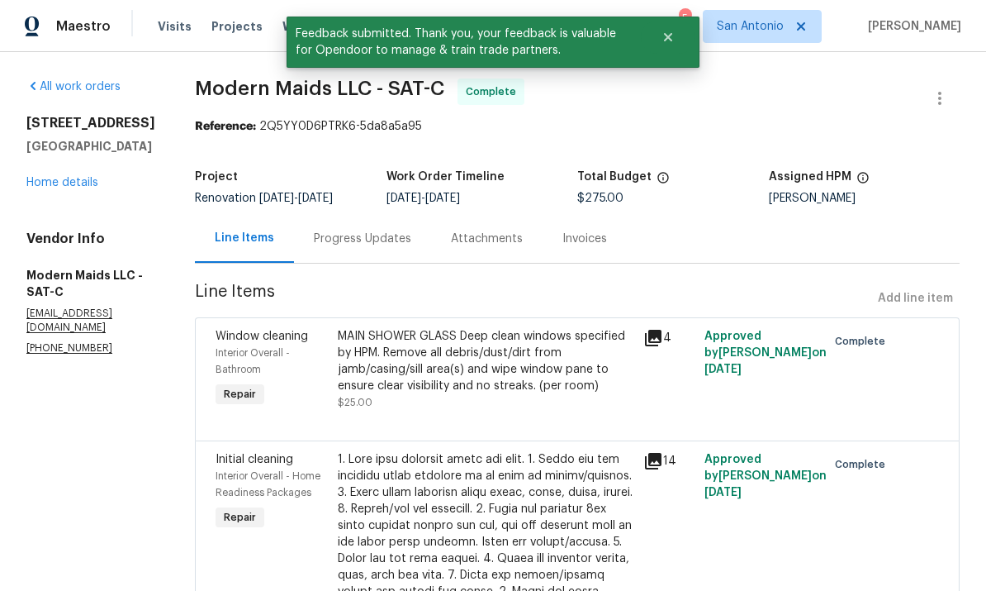
click at [74, 179] on link "Home details" at bounding box center [62, 183] width 72 height 12
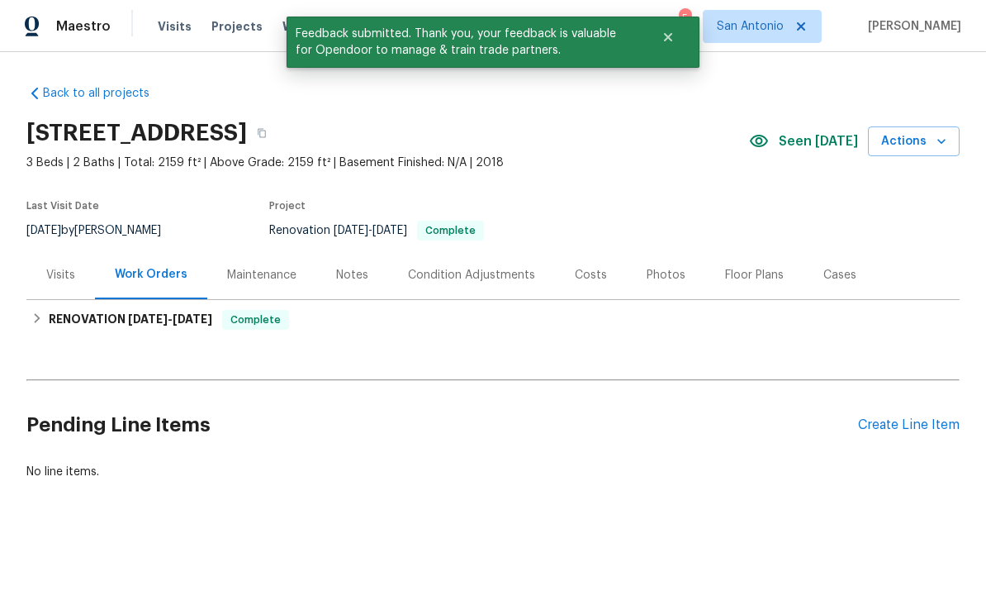
click at [671, 274] on div "Photos" at bounding box center [666, 275] width 39 height 17
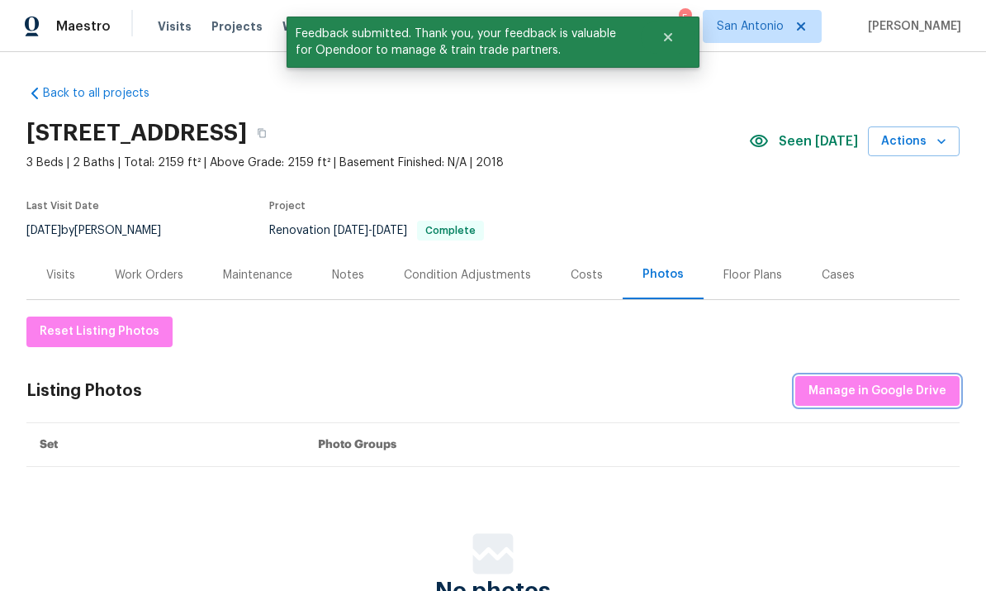
click at [886, 401] on button "Manage in Google Drive" at bounding box center [878, 391] width 164 height 31
